Goal: Task Accomplishment & Management: Use online tool/utility

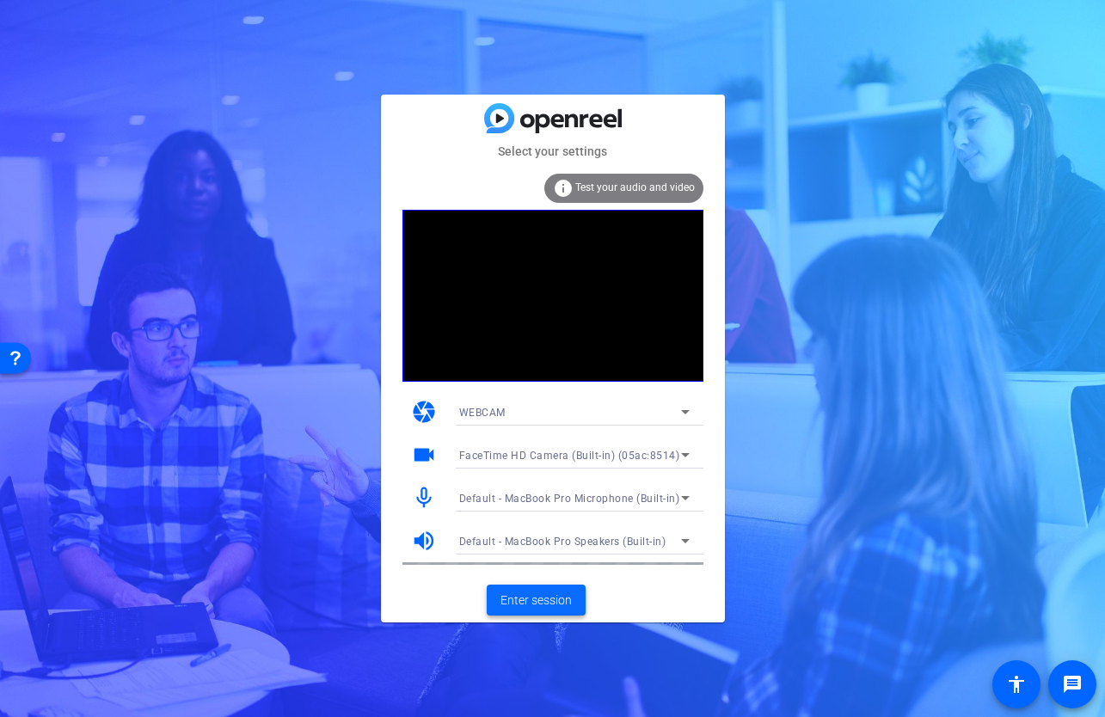
click at [549, 599] on span "Enter session" at bounding box center [535, 601] width 71 height 18
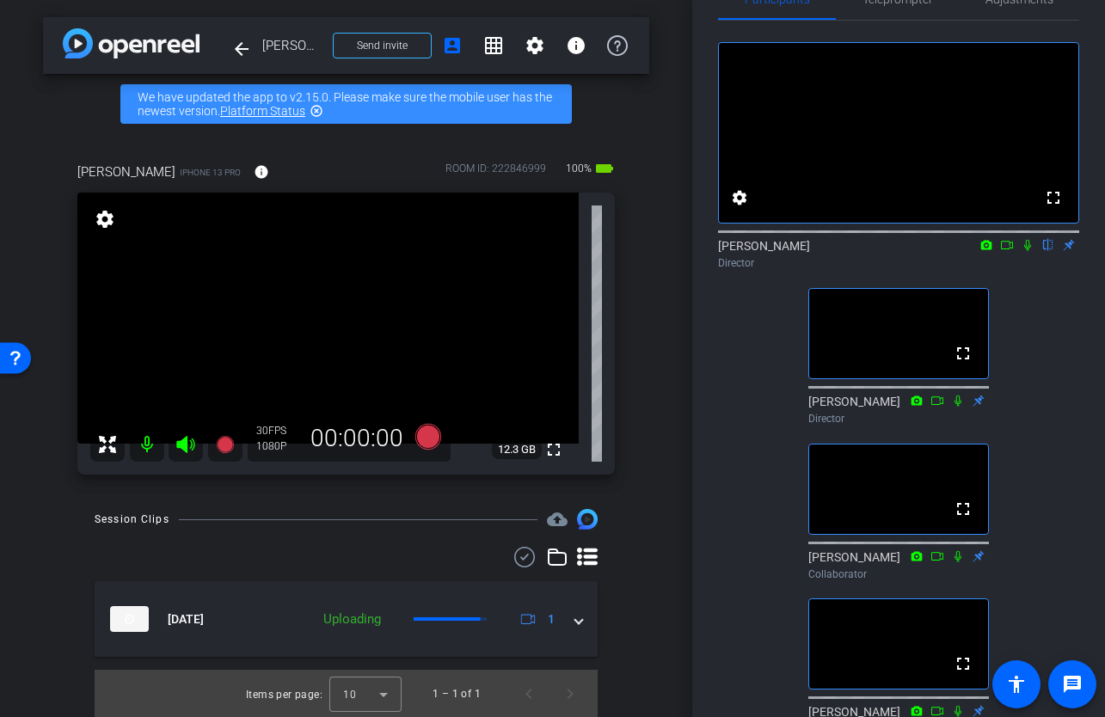
scroll to position [25, 0]
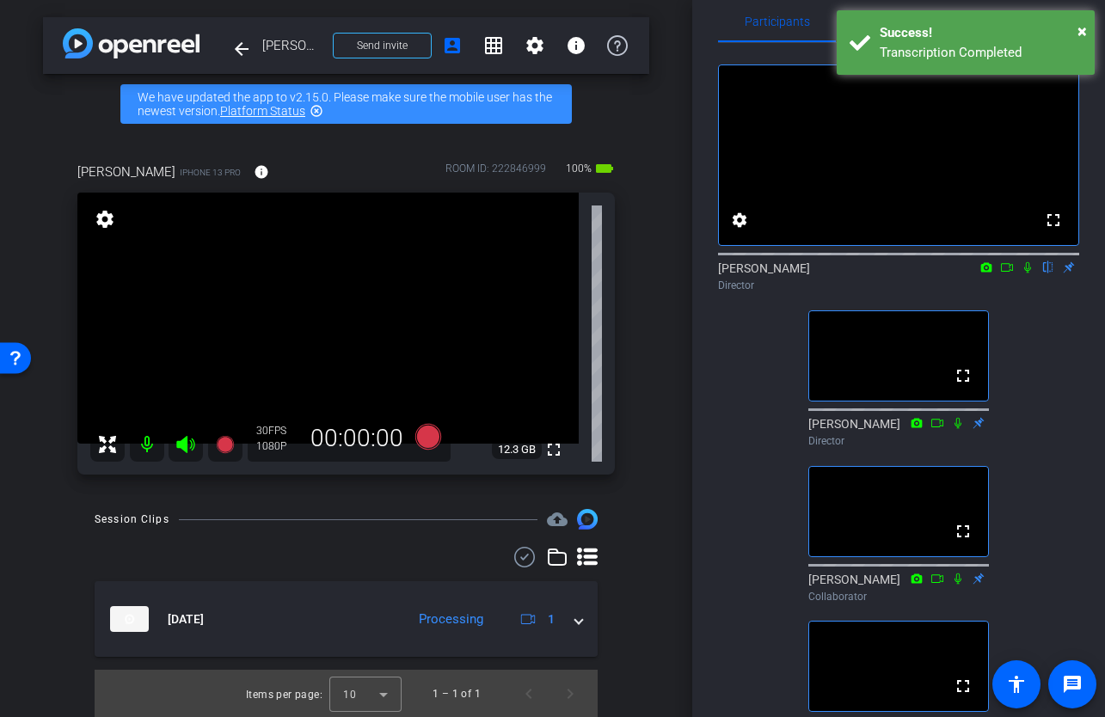
click at [1005, 273] on icon at bounding box center [1007, 267] width 14 height 12
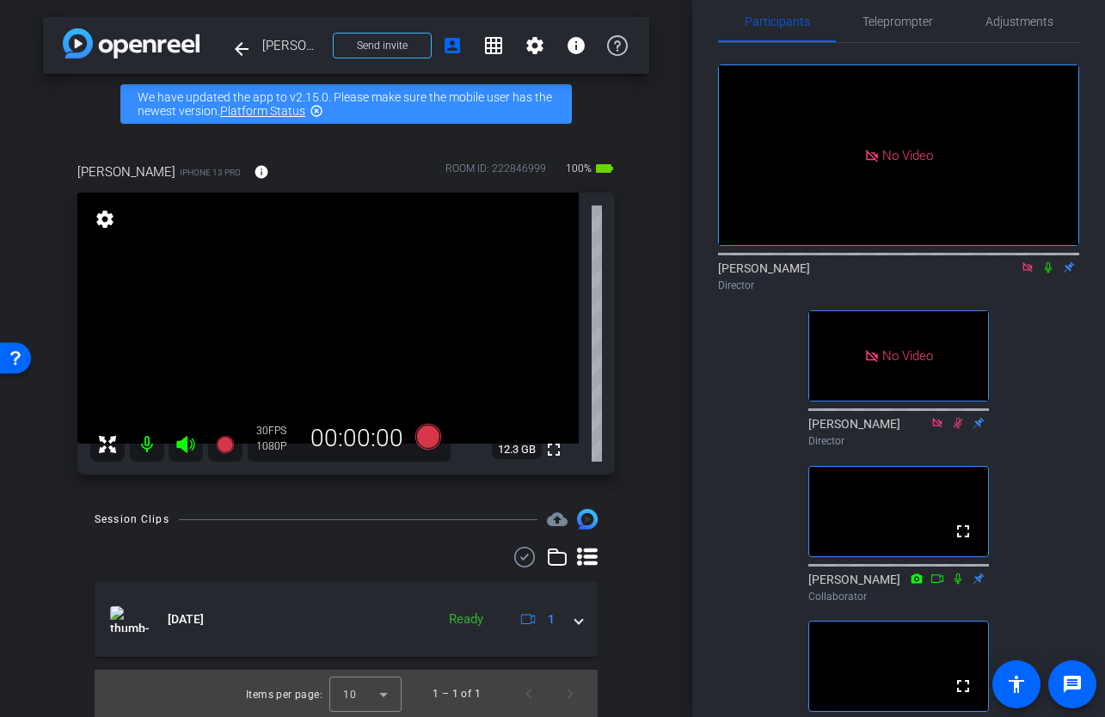
click at [1049, 273] on icon at bounding box center [1048, 267] width 14 height 12
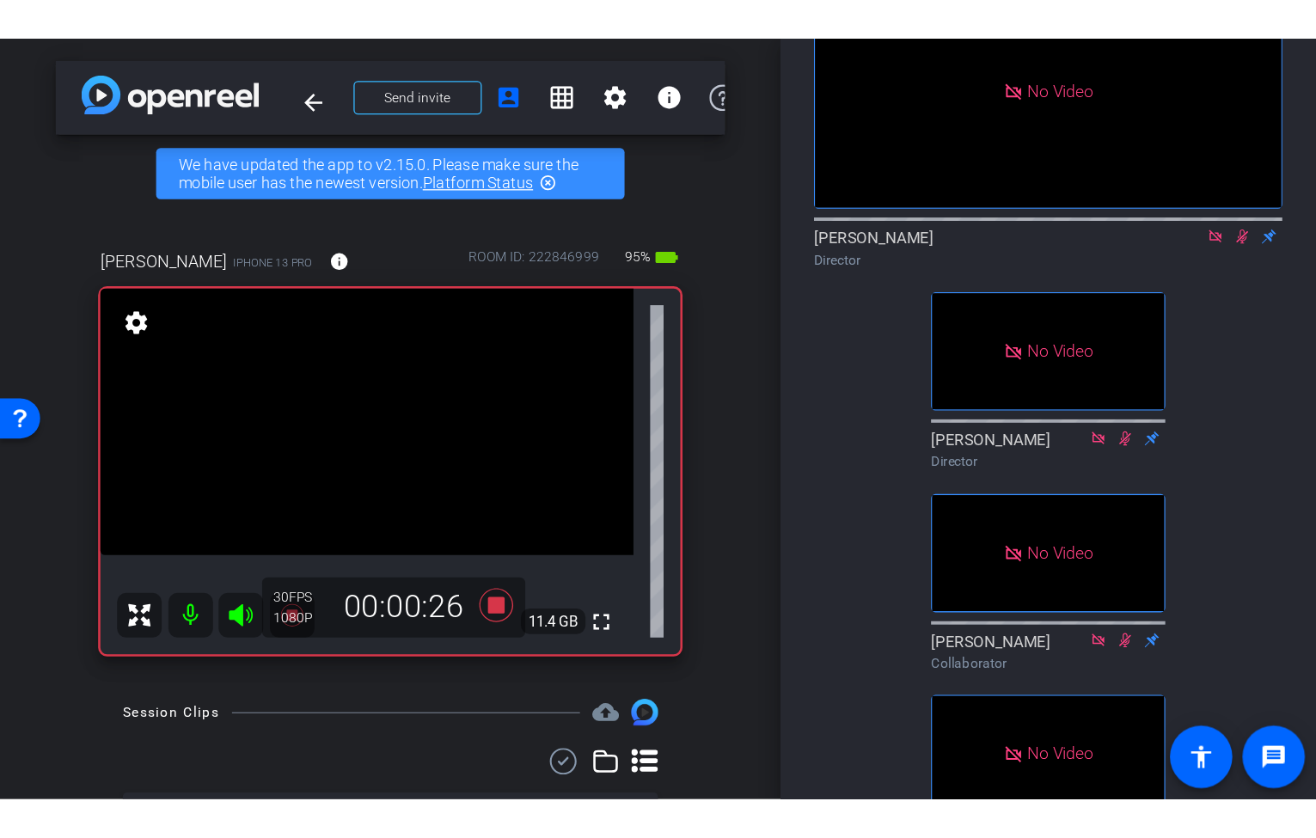
scroll to position [1, 0]
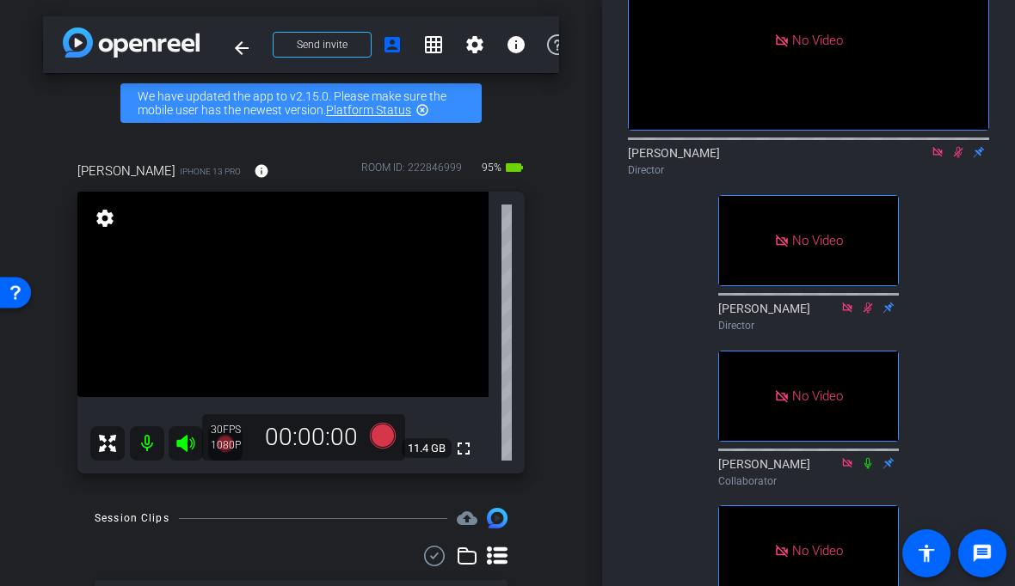
click at [958, 158] on icon at bounding box center [958, 152] width 14 height 12
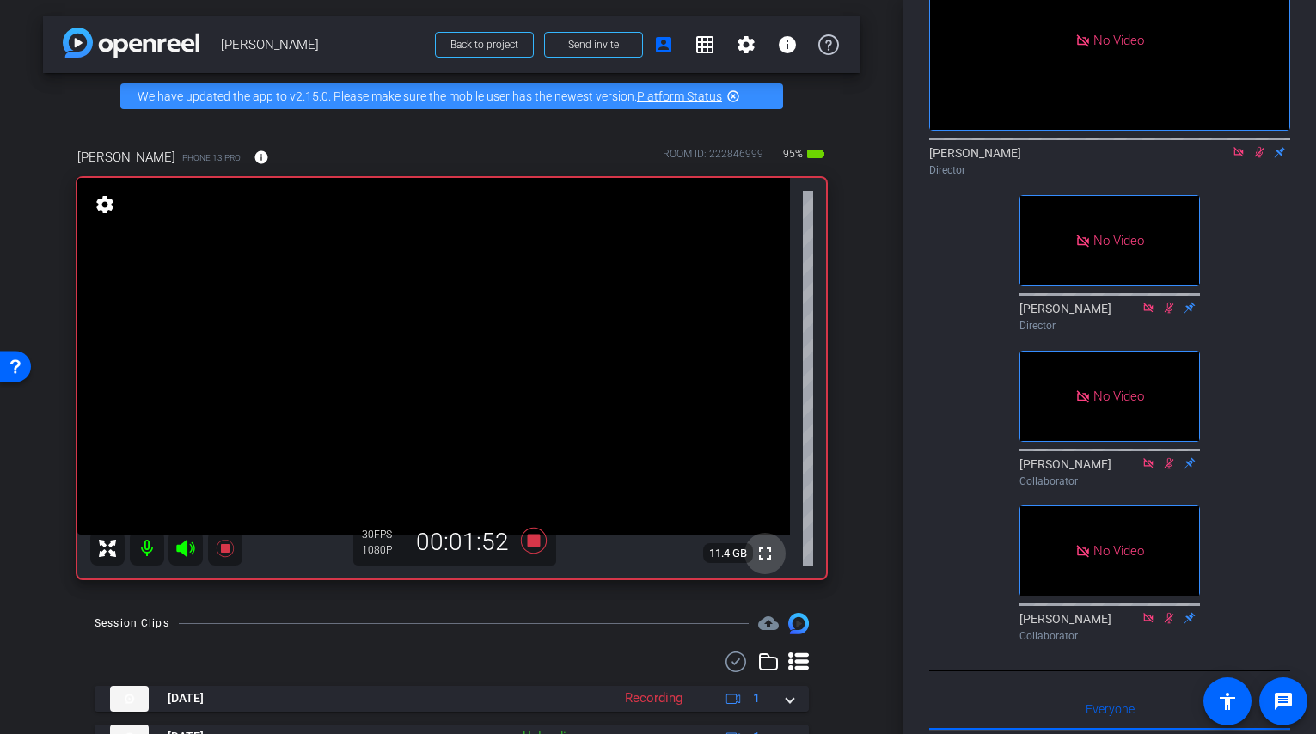
click at [765, 559] on mat-icon "fullscreen" at bounding box center [765, 553] width 21 height 21
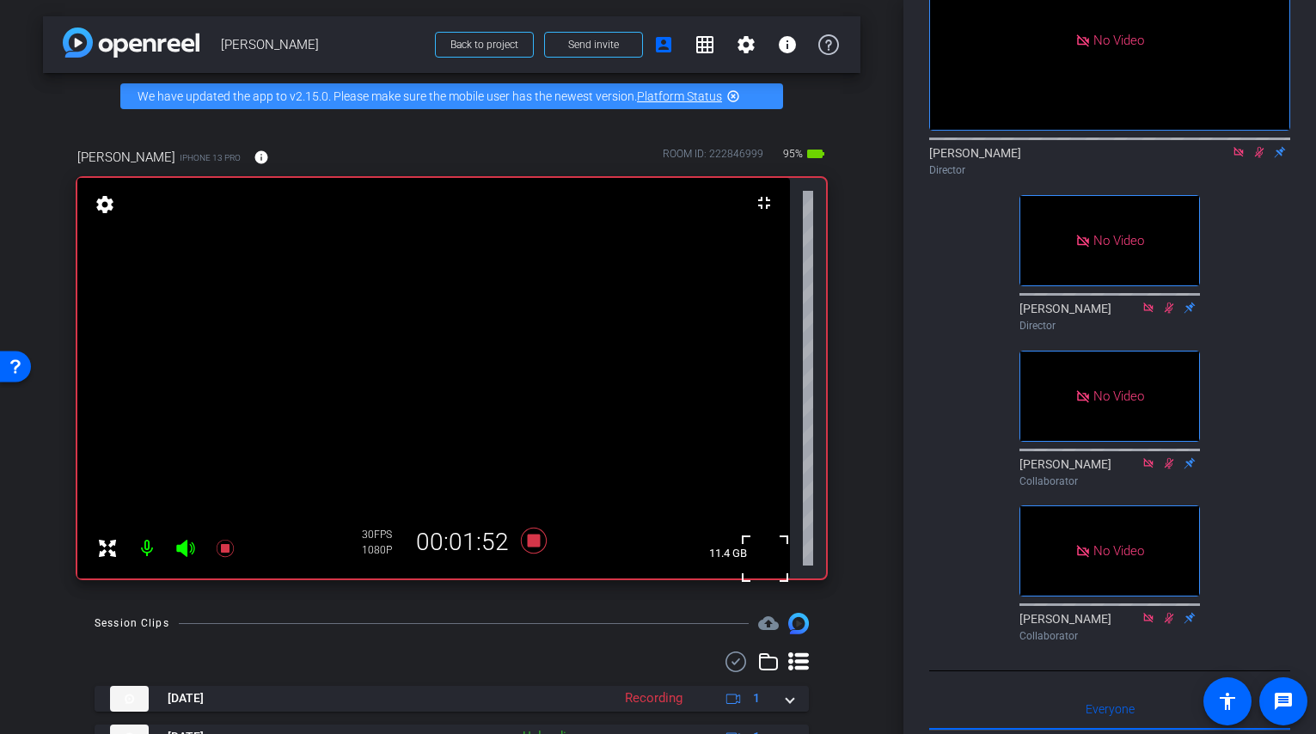
scroll to position [0, 0]
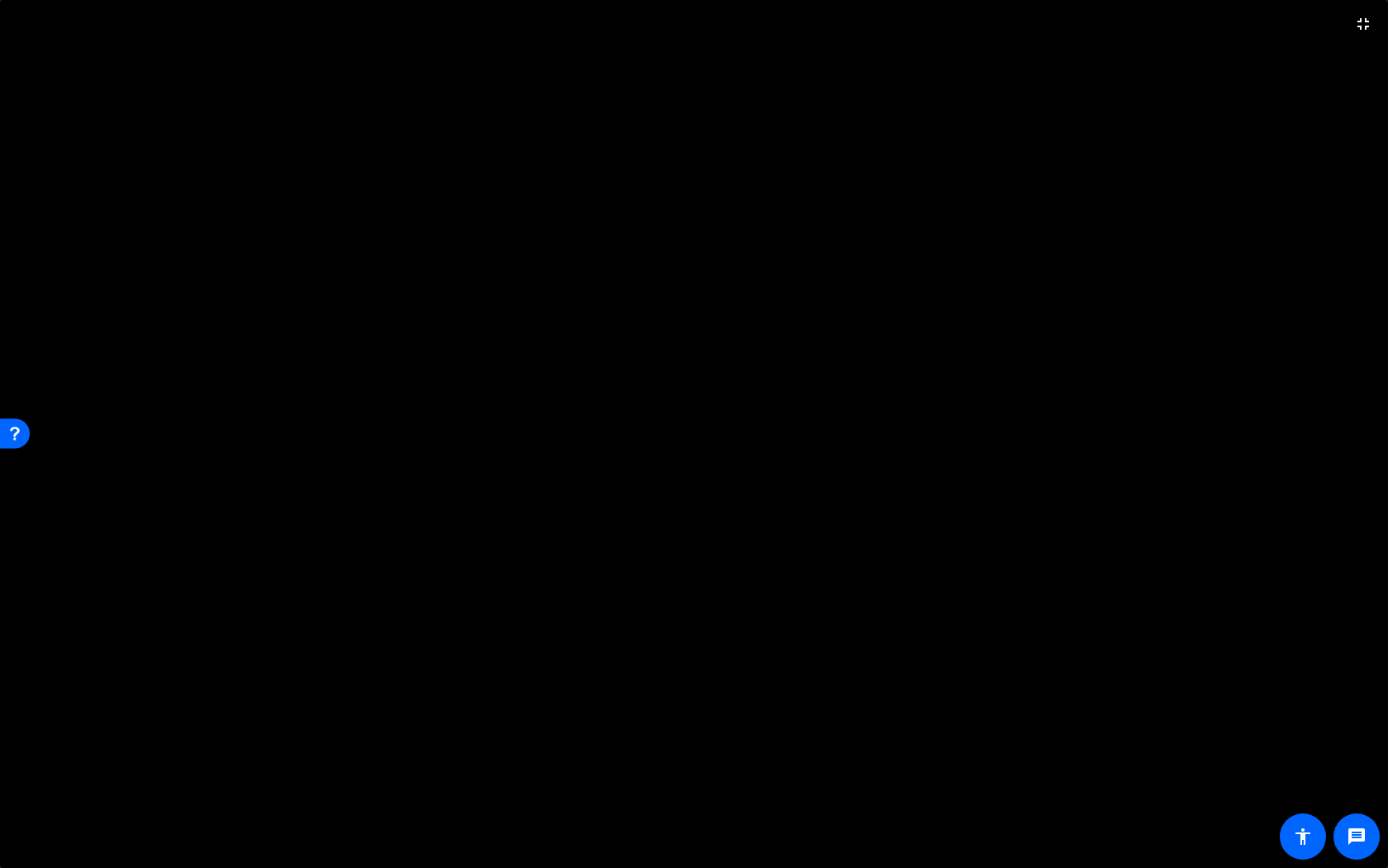
click at [843, 58] on video at bounding box center [694, 434] width 1388 height 868
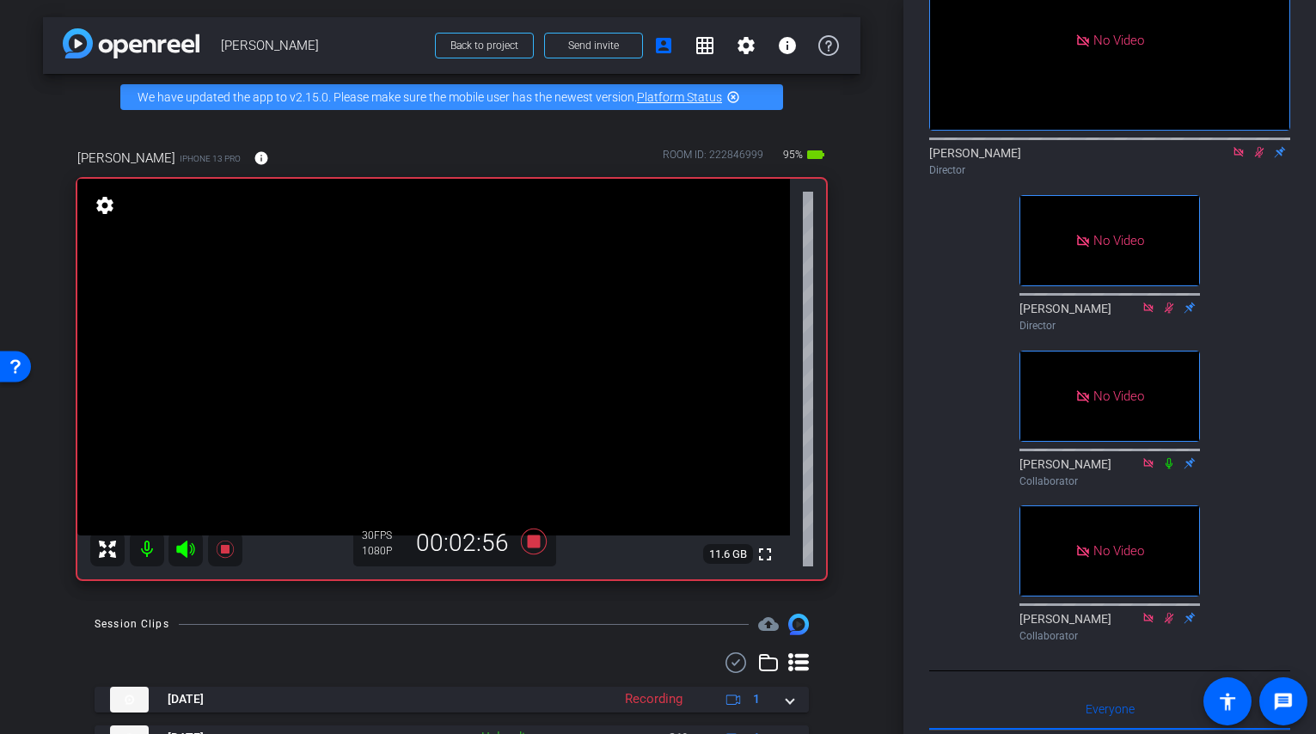
click at [1104, 158] on icon at bounding box center [1259, 152] width 9 height 11
click at [1104, 158] on icon at bounding box center [1260, 152] width 14 height 12
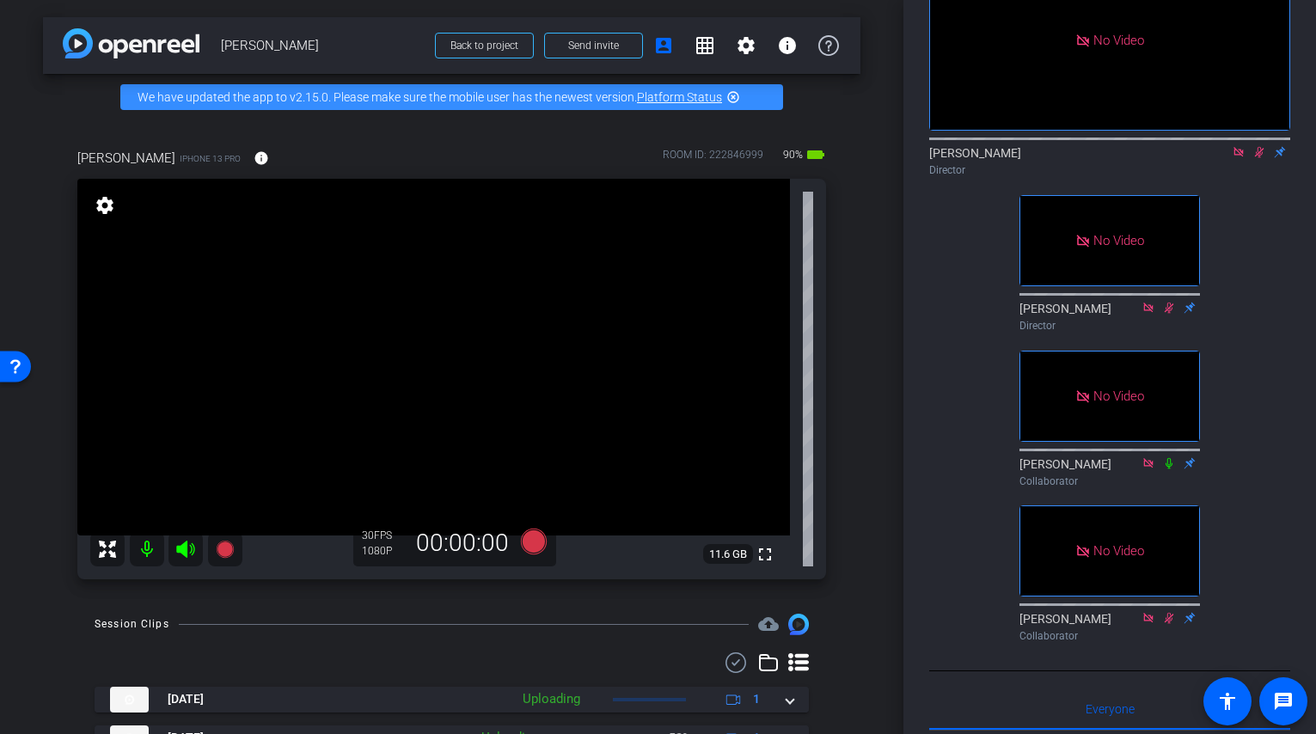
click at [1104, 158] on icon at bounding box center [1260, 152] width 14 height 12
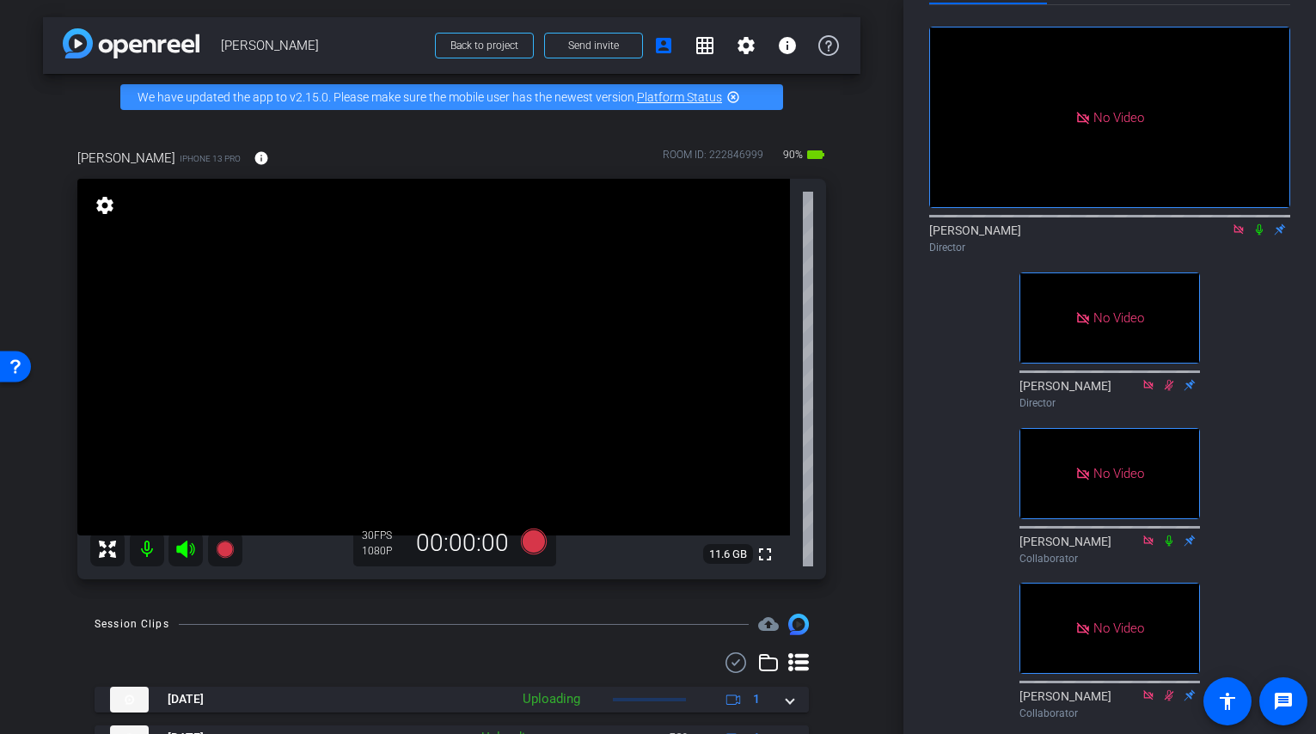
scroll to position [59, 0]
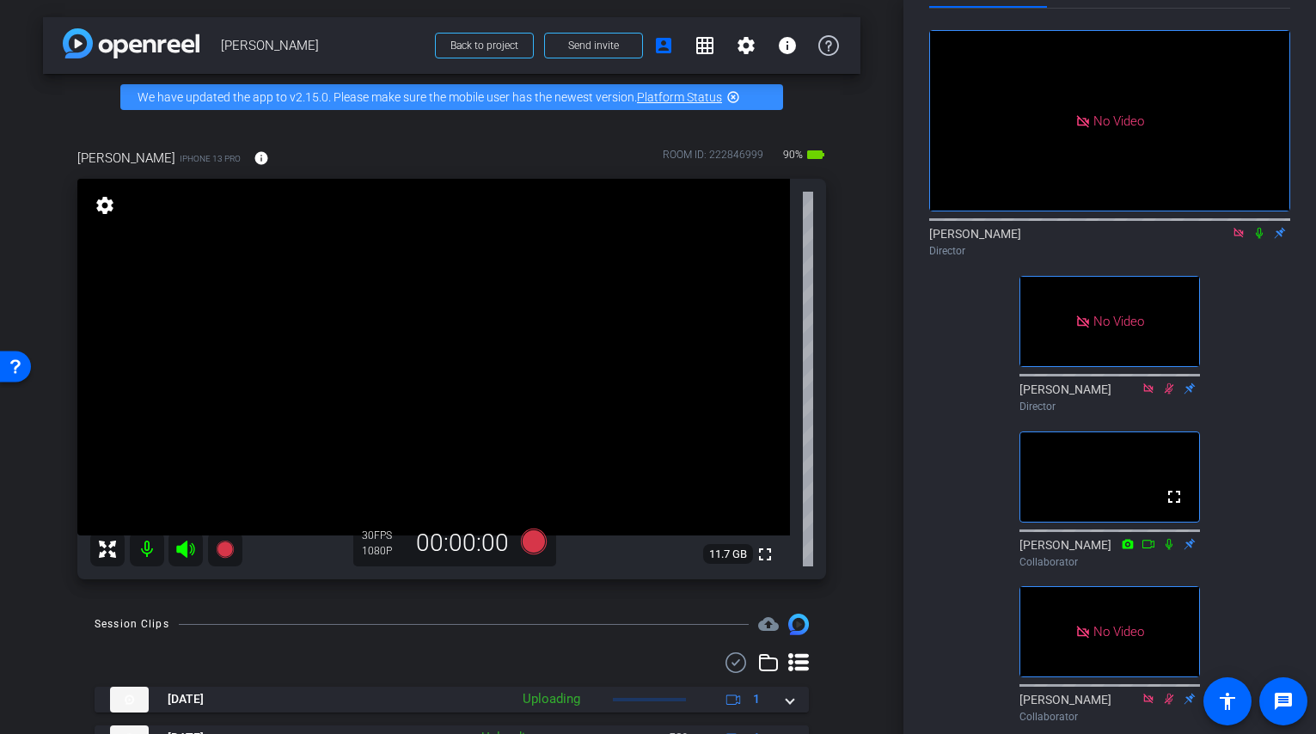
click at [1104, 237] on icon at bounding box center [1238, 232] width 9 height 9
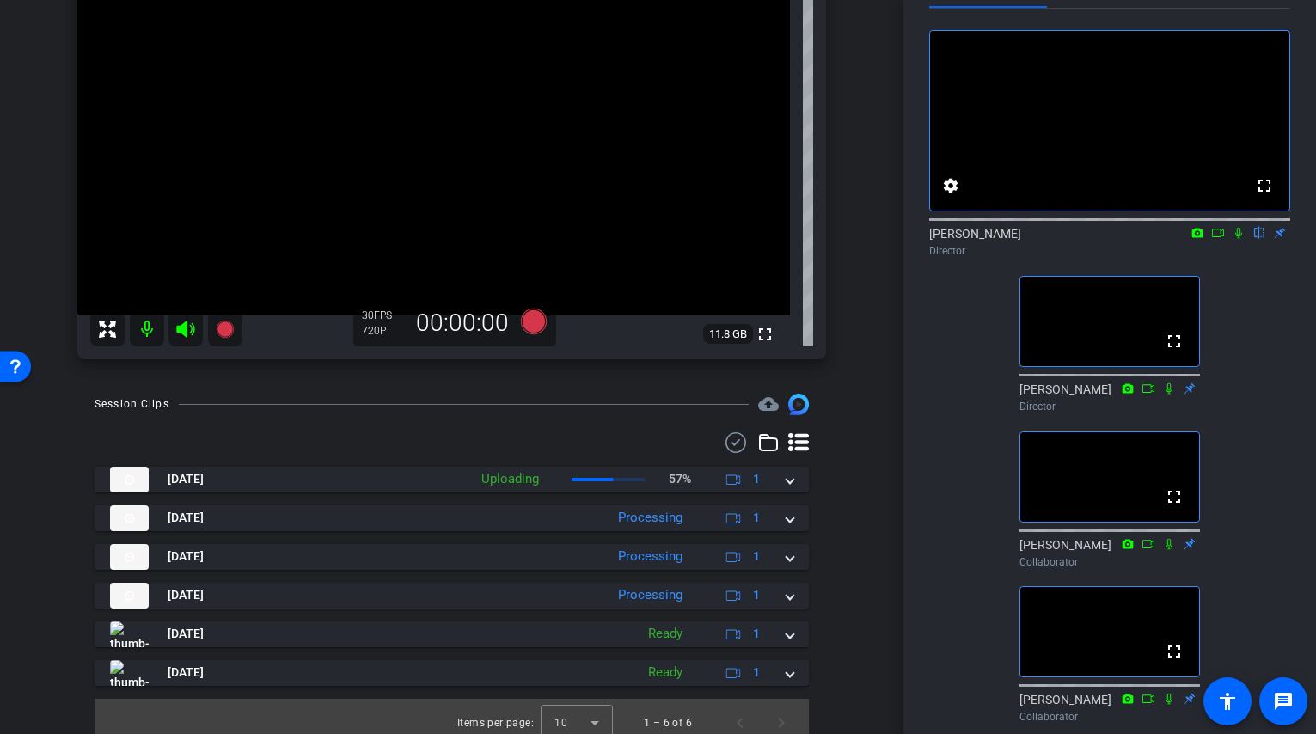
scroll to position [233, 0]
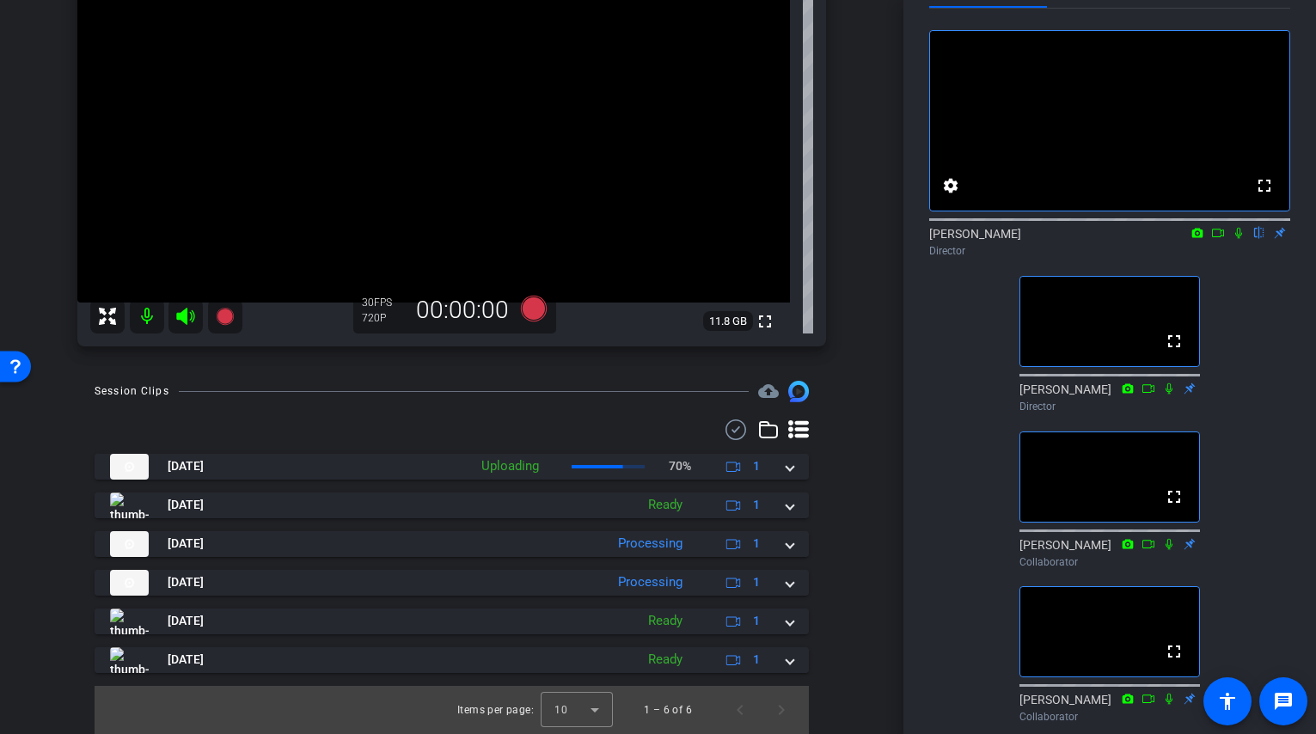
click at [187, 319] on icon at bounding box center [185, 316] width 18 height 17
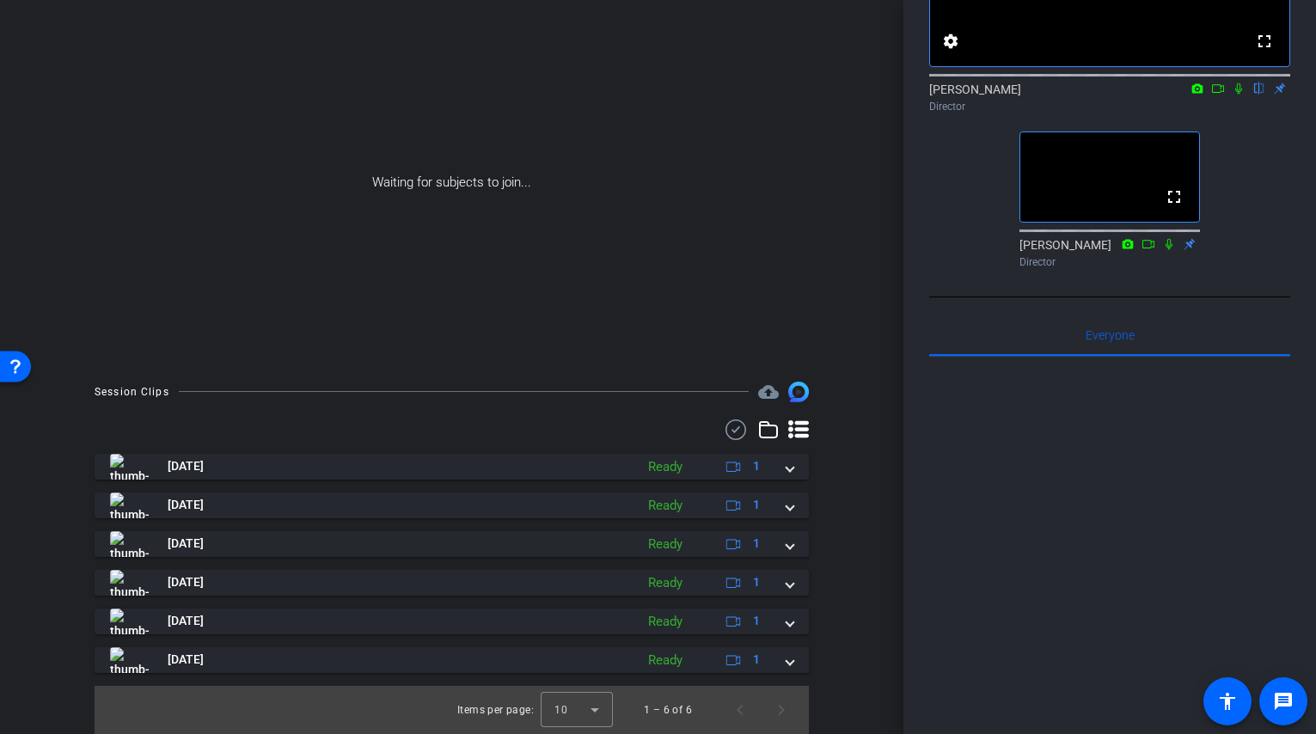
scroll to position [0, 0]
